Goal: Understand process/instructions: Learn how to perform a task or action

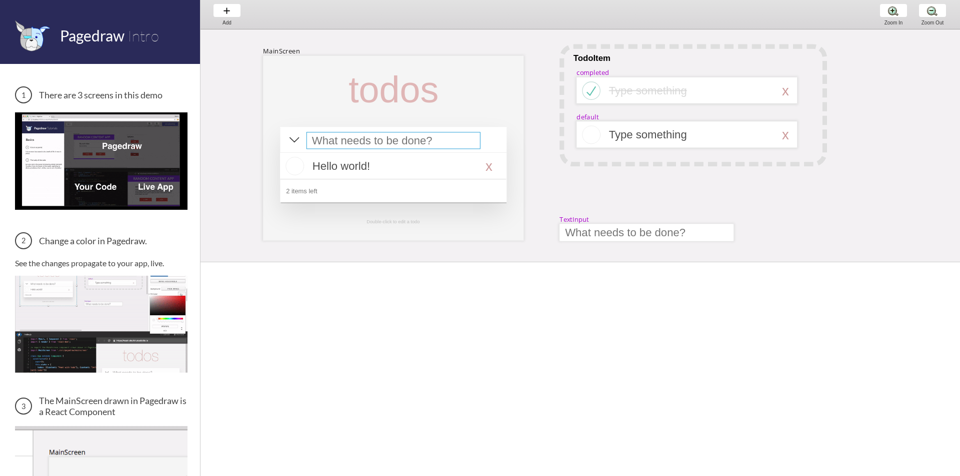
select select "15"
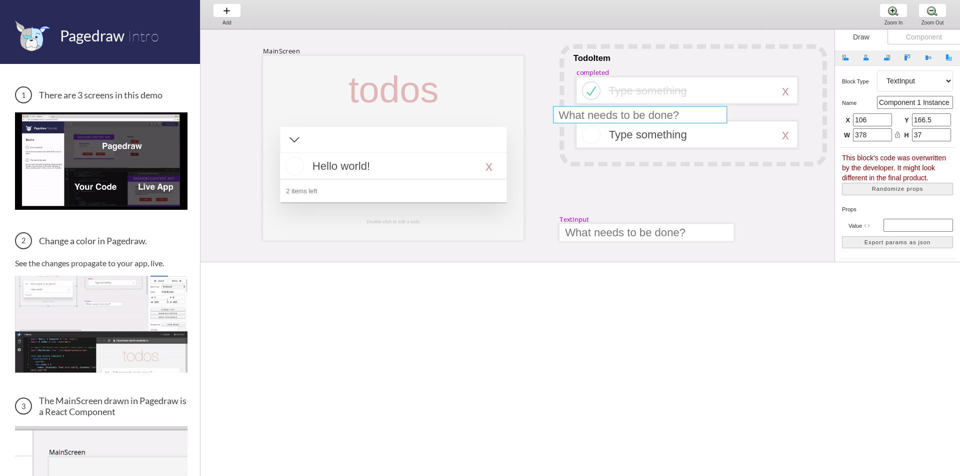
drag, startPoint x: 384, startPoint y: 148, endPoint x: 631, endPoint y: 122, distance: 248.3
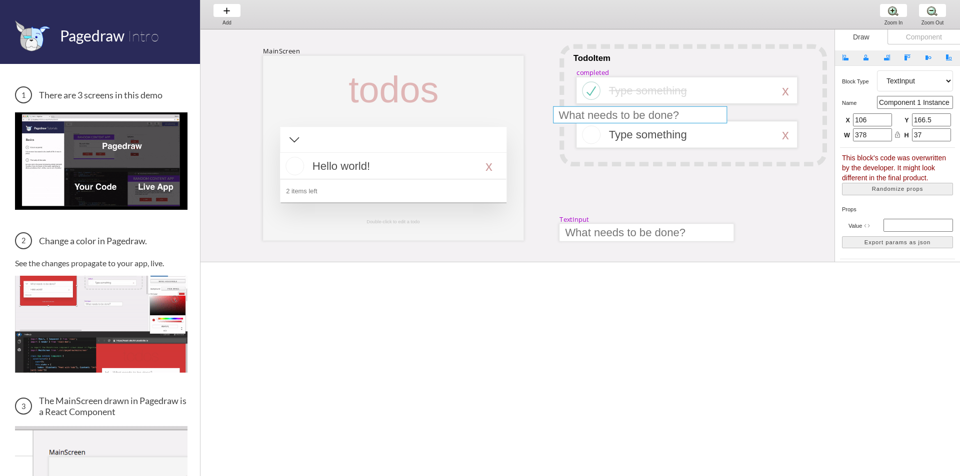
click at [631, 122] on div at bounding box center [640, 114] width 174 height 17
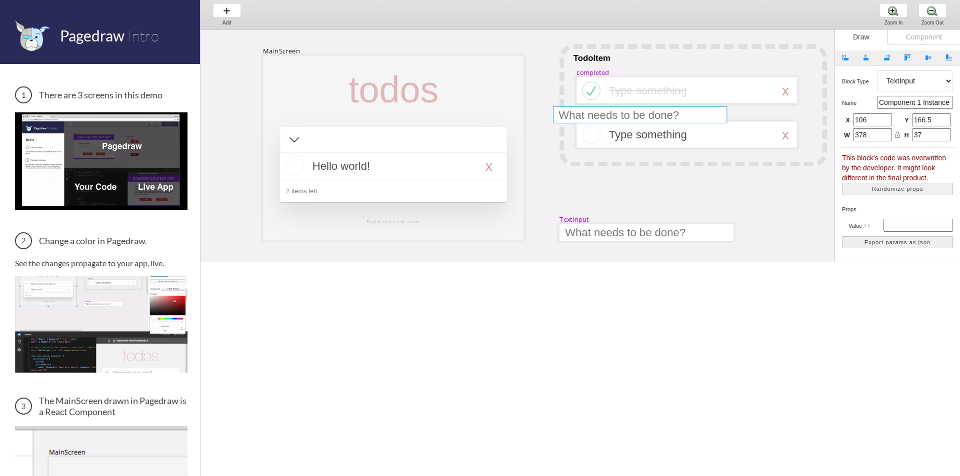
type input "0"
drag, startPoint x: 659, startPoint y: 85, endPoint x: 659, endPoint y: 71, distance: 14.0
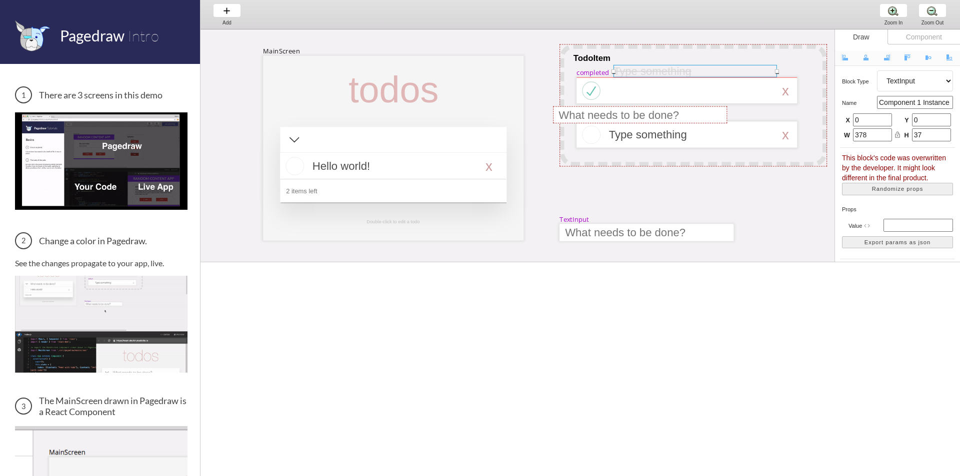
click at [659, 71] on div at bounding box center [694, 71] width 163 height 12
select select "3"
